Goal: Information Seeking & Learning: Find specific fact

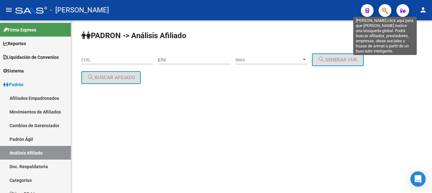
click at [386, 7] on icon "button" at bounding box center [385, 10] width 6 height 7
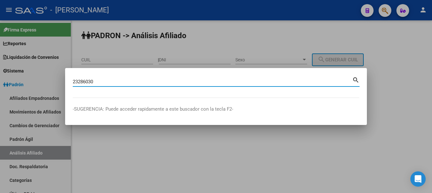
type input "23286030"
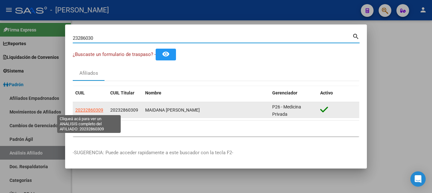
click at [90, 109] on span "20232860309" at bounding box center [89, 109] width 28 height 5
type textarea "20232860309"
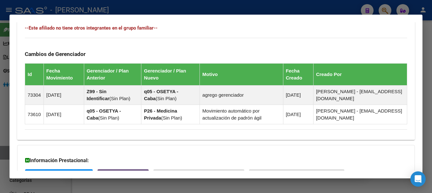
scroll to position [431, 0]
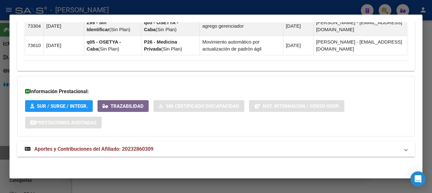
click at [189, 156] on mat-expansion-panel-header "Aportes y Contribuciones del Afiliado: 20232860309" at bounding box center [216, 148] width 398 height 15
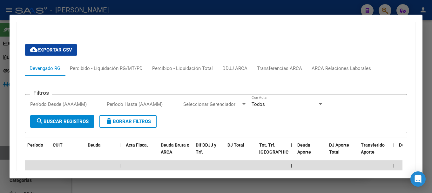
scroll to position [500, 0]
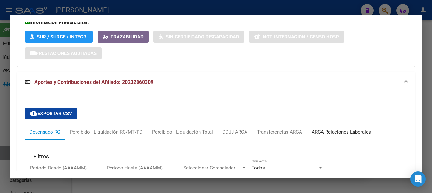
click at [357, 124] on div "ARCA Relaciones Laborales" at bounding box center [341, 131] width 69 height 15
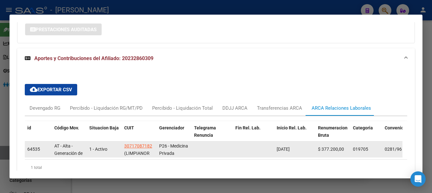
scroll to position [563, 0]
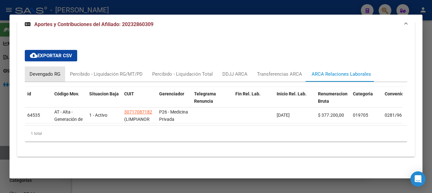
click at [54, 71] on div "Devengado RG" at bounding box center [45, 74] width 31 height 7
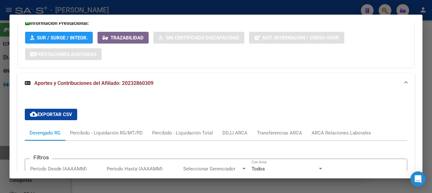
click at [145, 89] on mat-expansion-panel-header "Aportes y Contribuciones del Afiliado: 20232860309" at bounding box center [216, 83] width 398 height 20
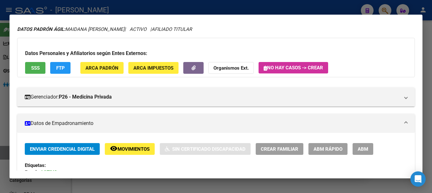
scroll to position [0, 0]
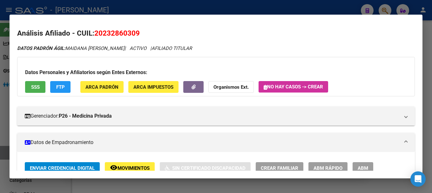
click at [262, 5] on div at bounding box center [216, 96] width 432 height 193
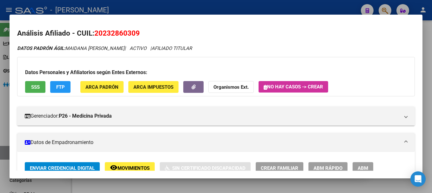
click at [262, 5] on div at bounding box center [216, 96] width 432 height 193
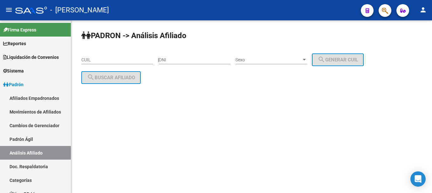
click at [381, 9] on button "button" at bounding box center [385, 10] width 13 height 13
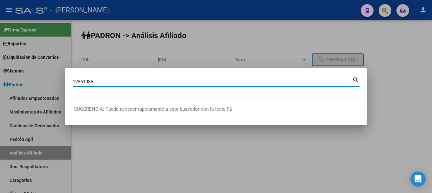
type input "12861035"
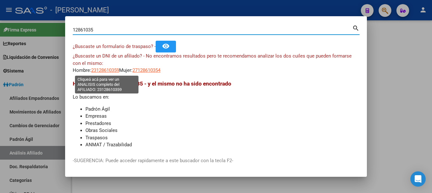
click at [111, 67] on span "23128610359" at bounding box center [105, 70] width 28 height 6
type textarea "23128610359"
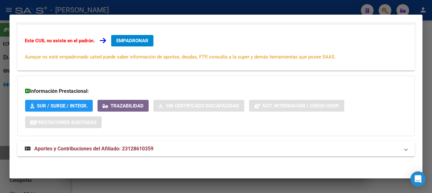
click at [197, 152] on mat-panel-title "Aportes y Contribuciones del Afiliado: 23128610359" at bounding box center [212, 149] width 375 height 8
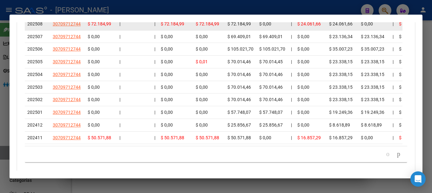
scroll to position [396, 0]
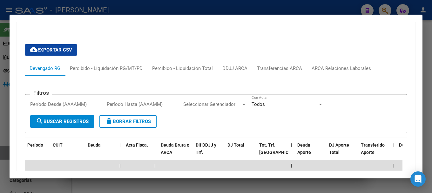
click at [335, 72] on div "ARCA Relaciones Laborales" at bounding box center [341, 68] width 59 height 7
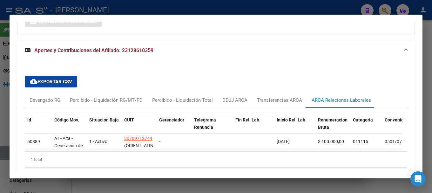
scroll to position [236, 0]
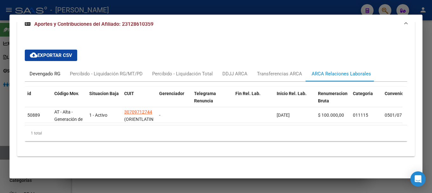
click at [45, 73] on div "Devengado RG" at bounding box center [45, 73] width 40 height 15
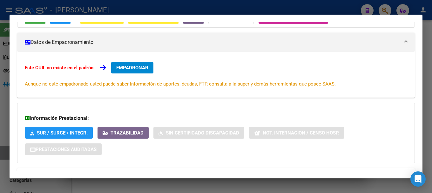
scroll to position [0, 0]
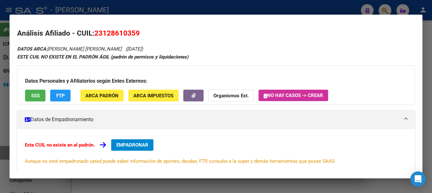
click at [113, 36] on span "23128610359" at bounding box center [116, 33] width 45 height 8
copy span "23128610359"
